Goal: Information Seeking & Learning: Learn about a topic

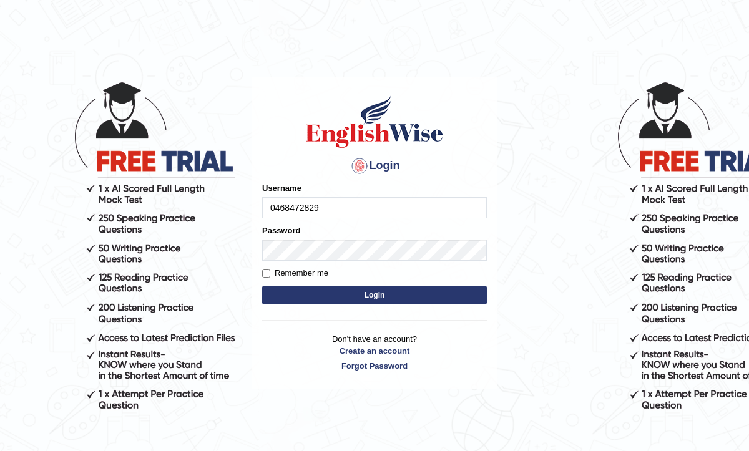
type input "0468472829"
click at [360, 295] on button "Login" at bounding box center [374, 295] width 225 height 19
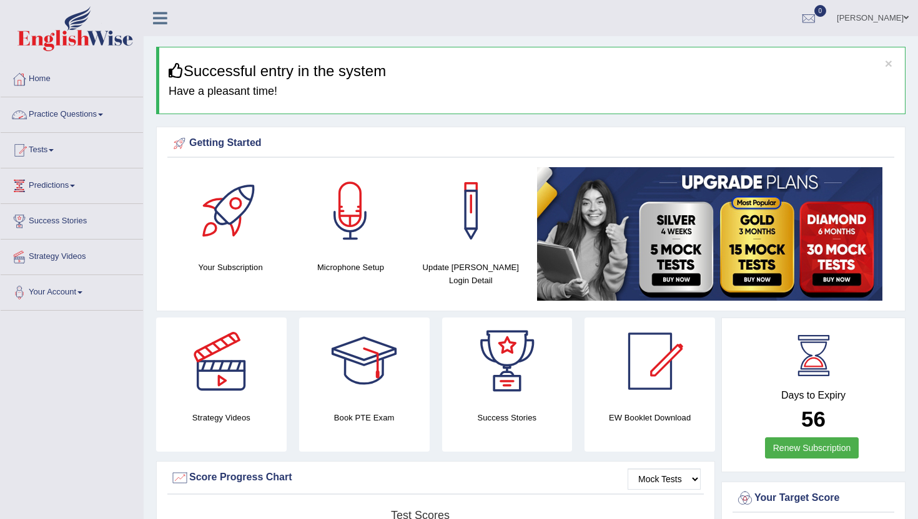
click at [73, 115] on link "Practice Questions" at bounding box center [72, 112] width 142 height 31
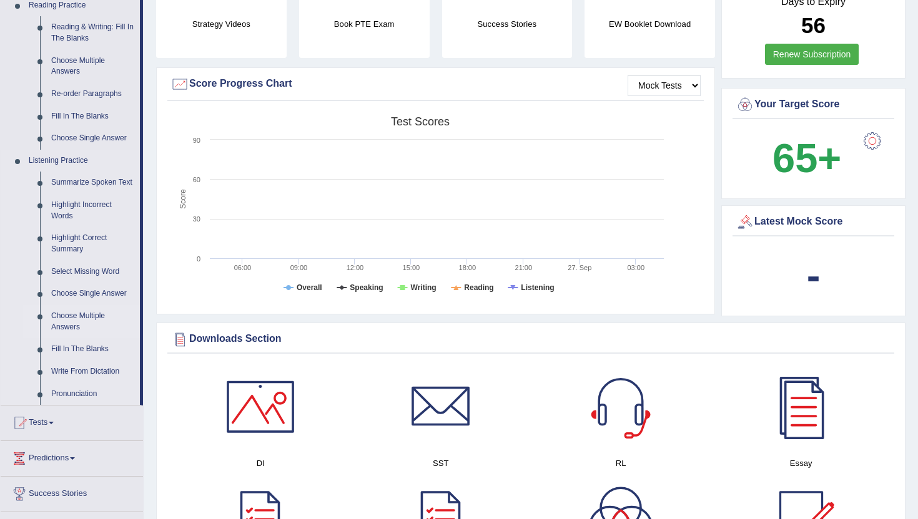
scroll to position [390, 0]
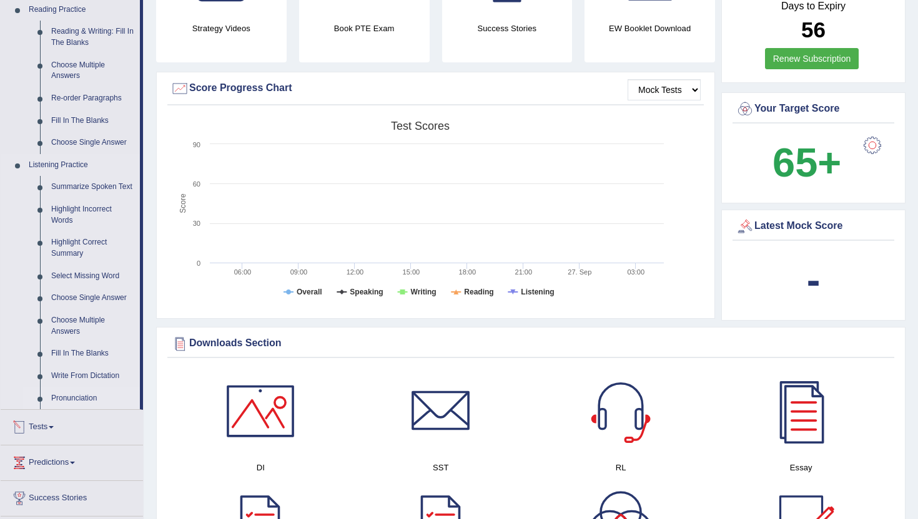
click at [65, 409] on link "Pronunciation" at bounding box center [93, 399] width 94 height 22
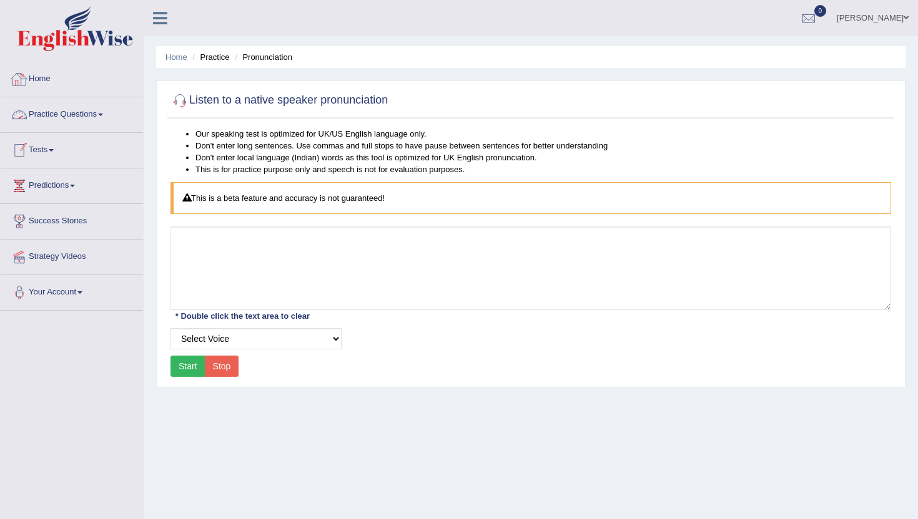
click at [52, 112] on link "Practice Questions" at bounding box center [72, 112] width 142 height 31
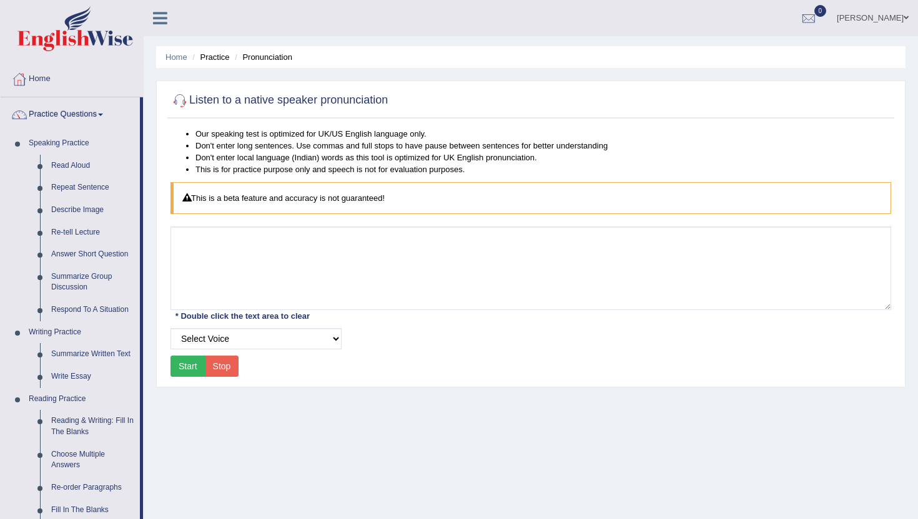
click at [184, 368] on button "Start" at bounding box center [187, 366] width 35 height 21
click at [330, 336] on select "Select Voice UK English [DEMOGRAPHIC_DATA] UK English [DEMOGRAPHIC_DATA]" at bounding box center [255, 338] width 171 height 21
select select "159"
click at [186, 371] on button "Start" at bounding box center [187, 366] width 35 height 21
click at [187, 365] on button "Start" at bounding box center [187, 366] width 35 height 21
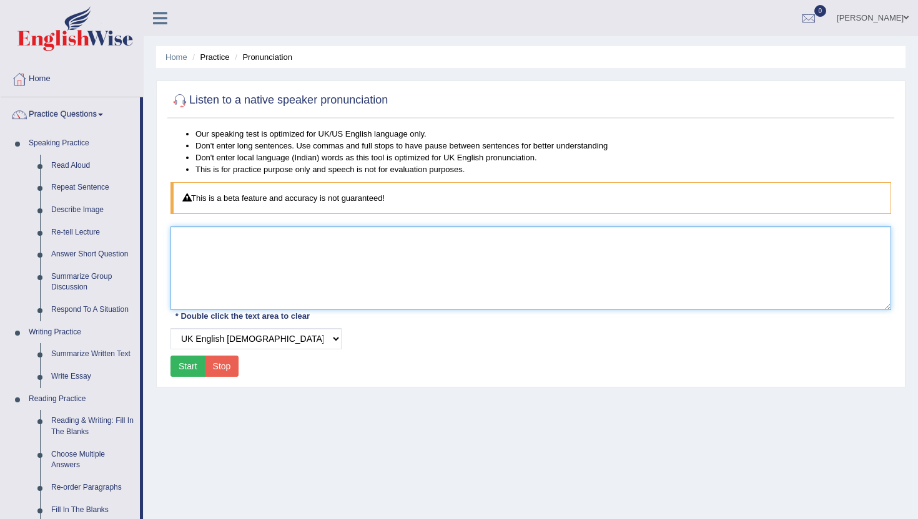
click at [227, 256] on textarea at bounding box center [530, 269] width 720 height 84
type textarea "hello"
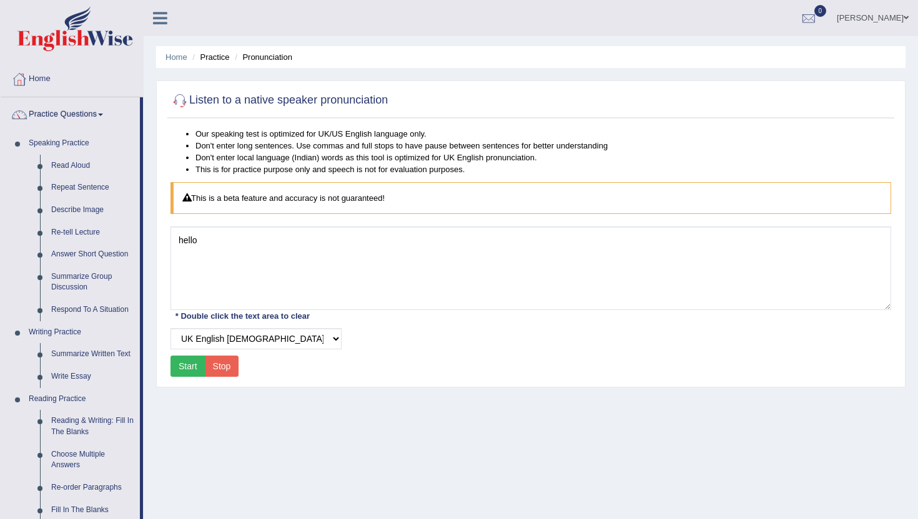
click at [188, 365] on button "Start" at bounding box center [187, 366] width 35 height 21
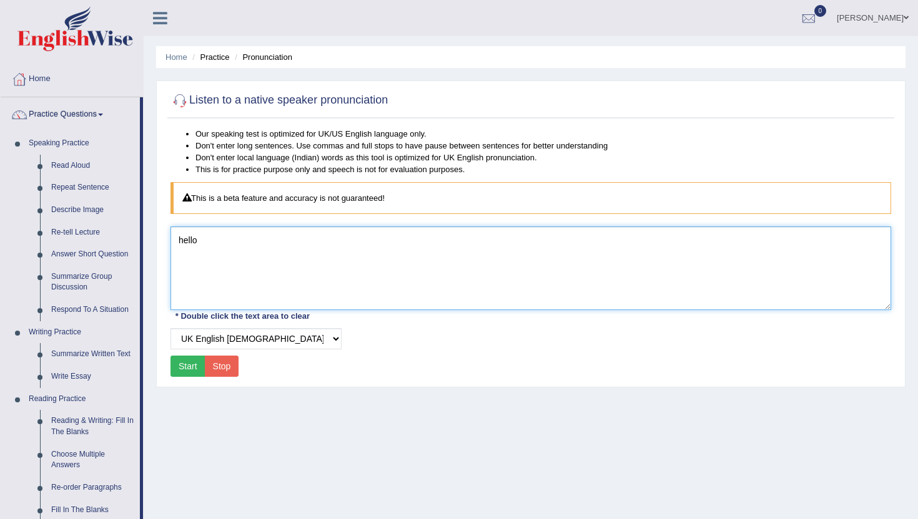
click at [204, 243] on textarea "hello" at bounding box center [530, 269] width 720 height 84
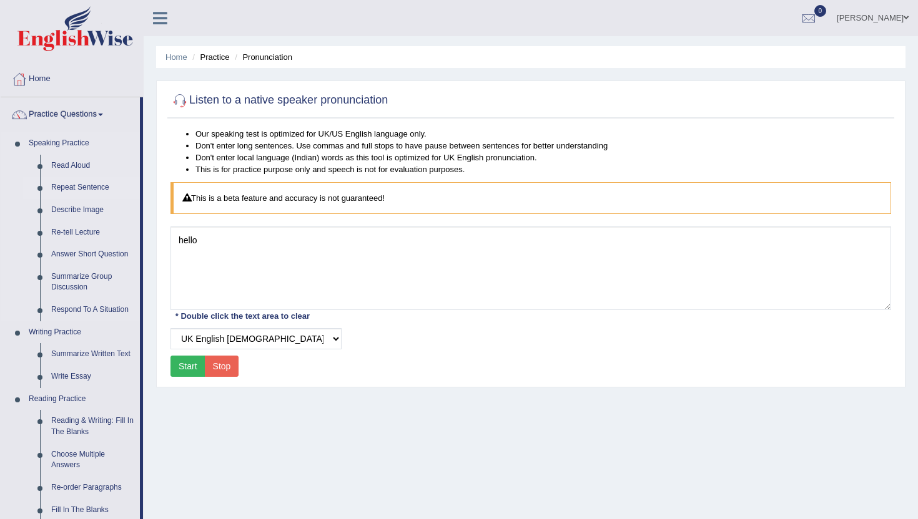
click at [72, 190] on link "Repeat Sentence" at bounding box center [93, 188] width 94 height 22
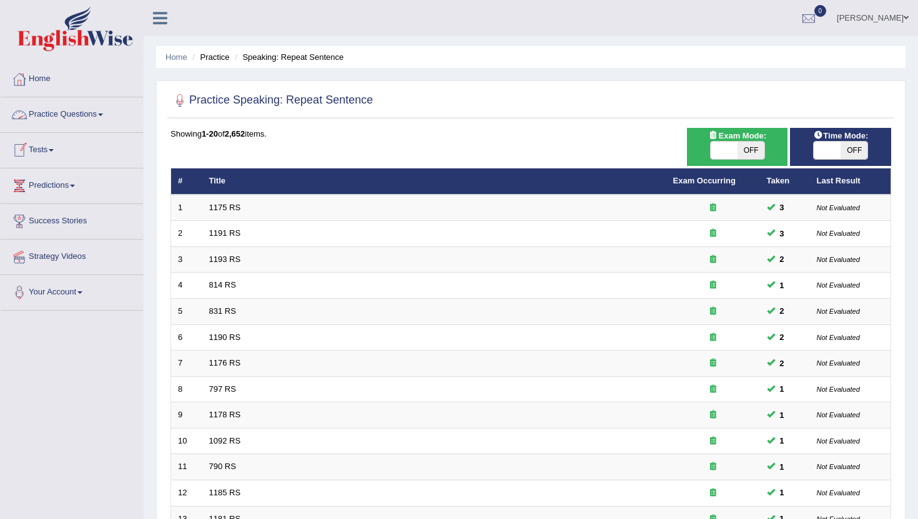
click at [86, 117] on link "Practice Questions" at bounding box center [72, 112] width 142 height 31
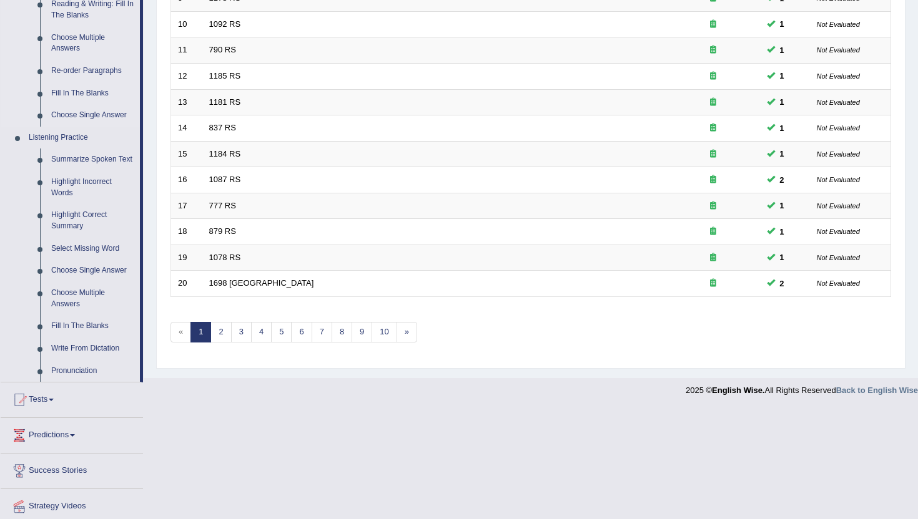
scroll to position [470, 0]
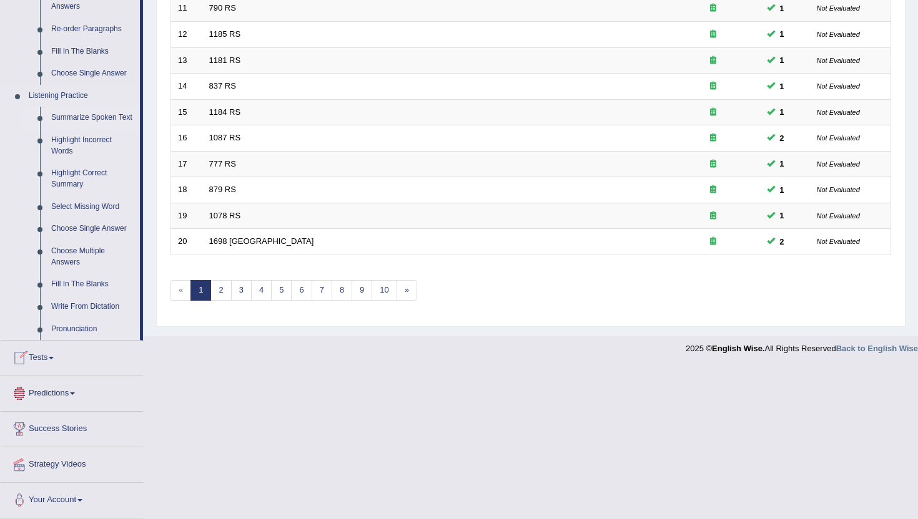
click at [76, 110] on link "Summarize Spoken Text" at bounding box center [93, 118] width 94 height 22
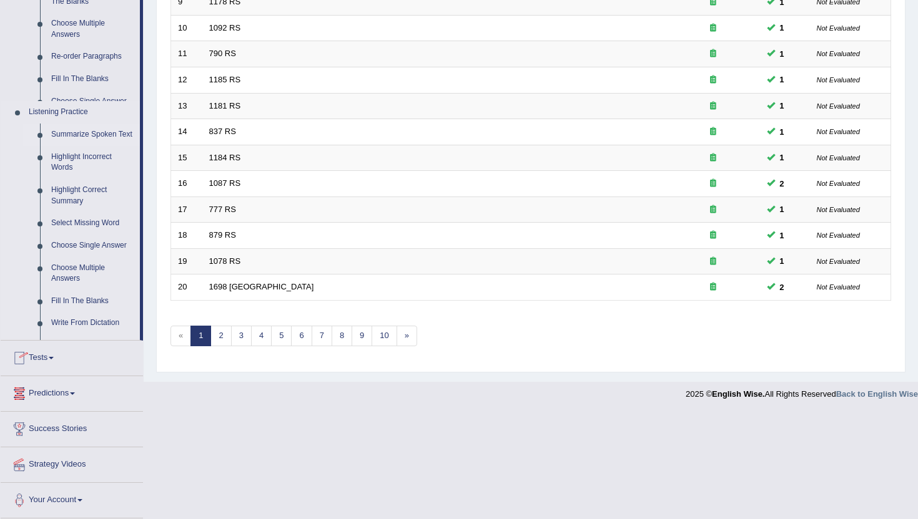
scroll to position [319, 0]
